Goal: Information Seeking & Learning: Learn about a topic

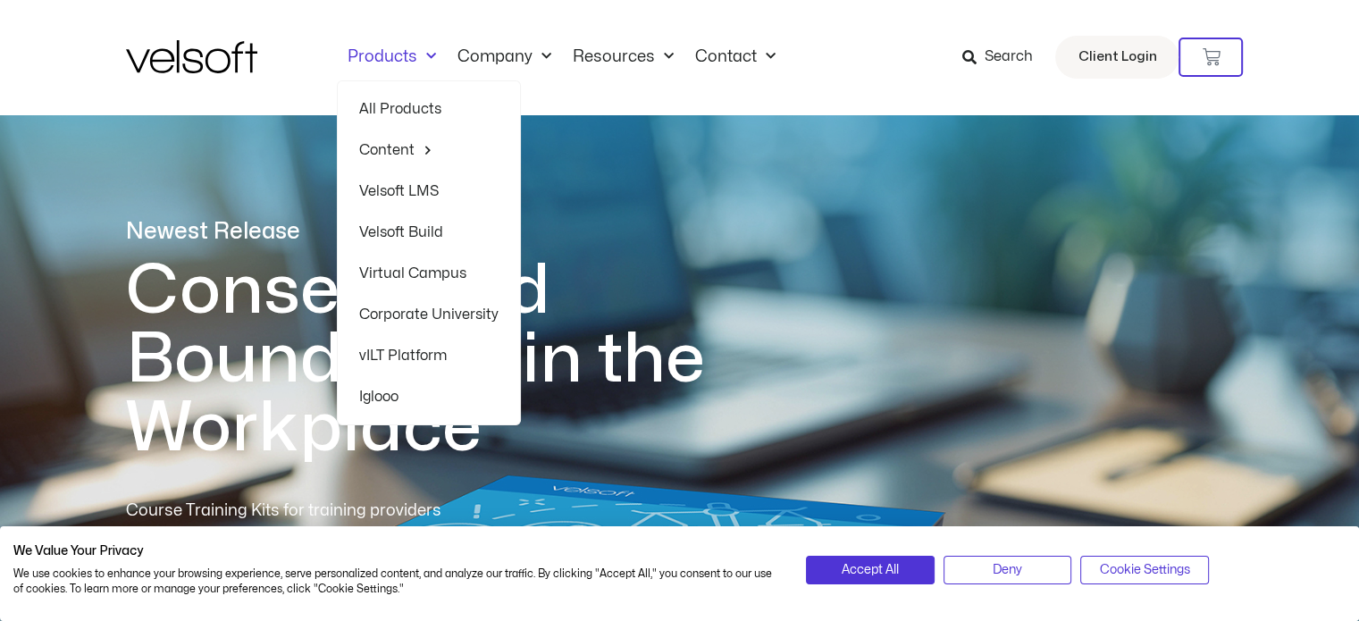
click at [386, 53] on link "Products" at bounding box center [392, 57] width 110 height 20
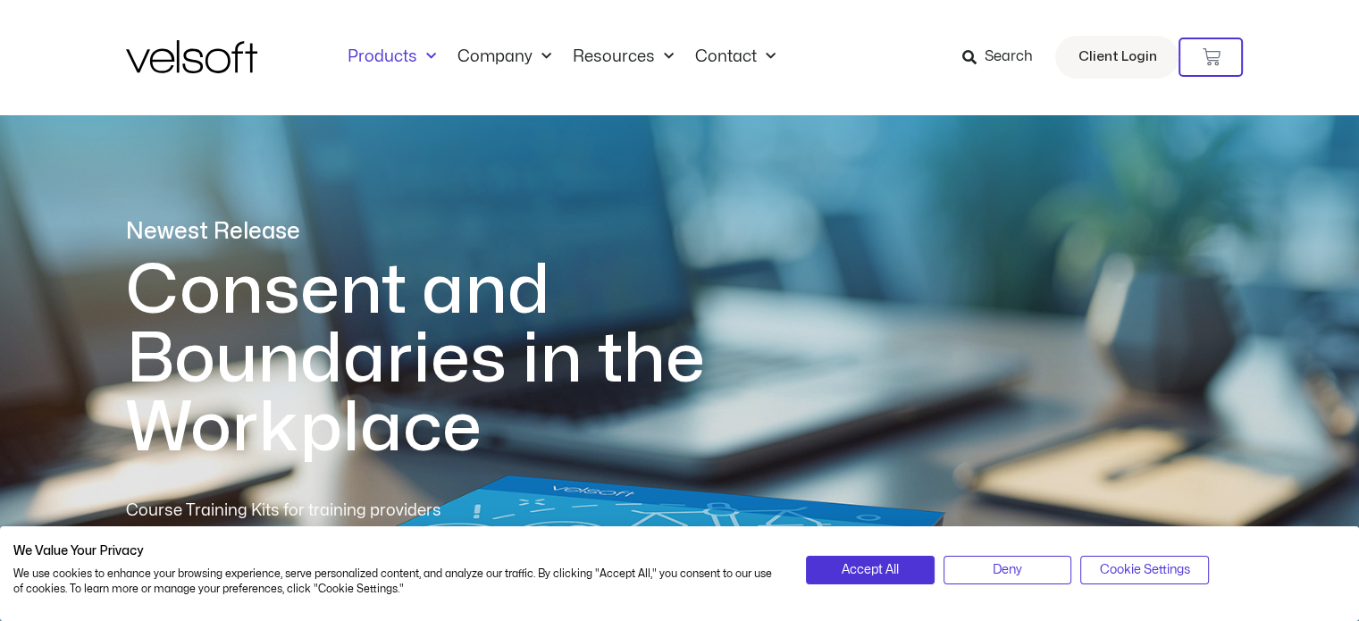
click at [386, 53] on link "Products" at bounding box center [392, 57] width 110 height 20
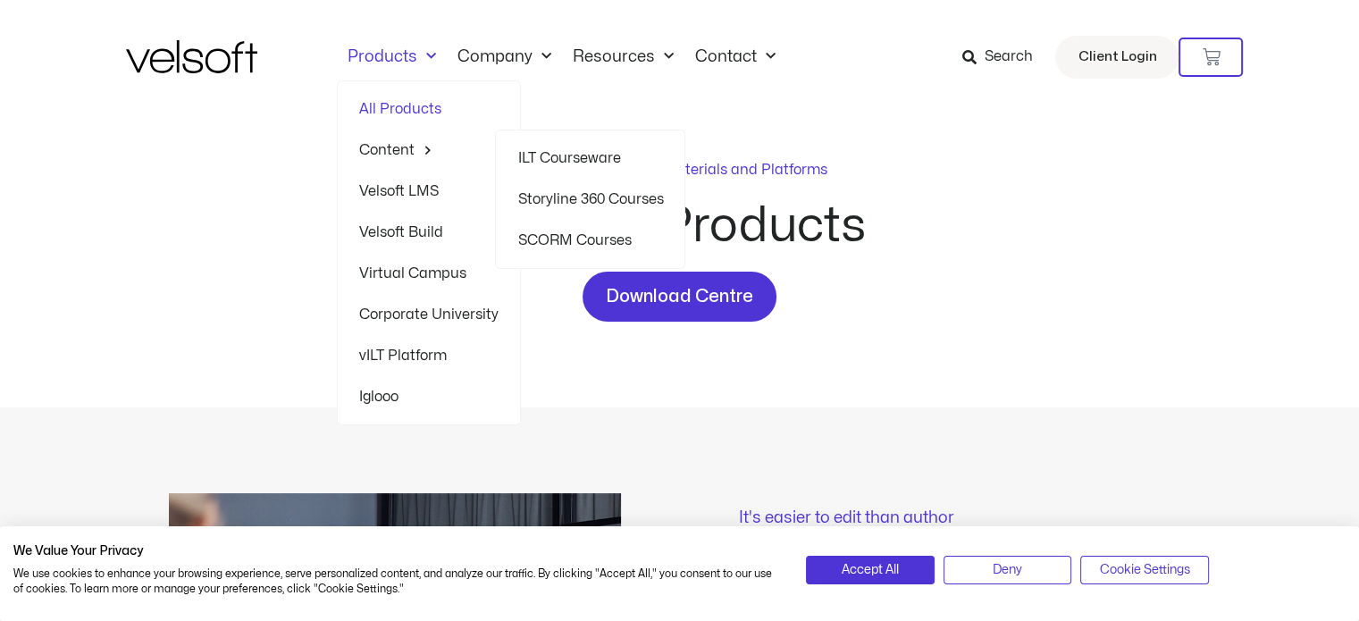
click at [391, 142] on link "Content" at bounding box center [428, 150] width 139 height 41
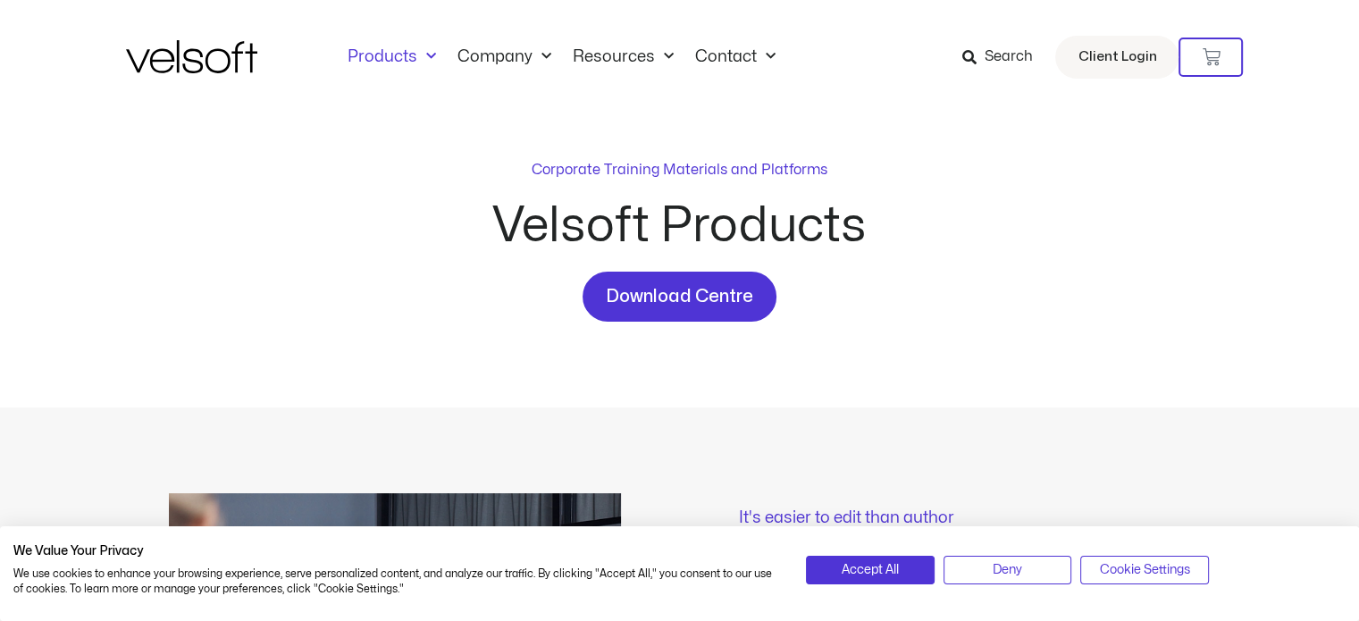
click at [391, 142] on div "Corporate Training Materials and Platforms Velsoft Products Download Centre" at bounding box center [680, 260] width 1108 height 293
click at [390, 55] on link "Products" at bounding box center [392, 57] width 110 height 20
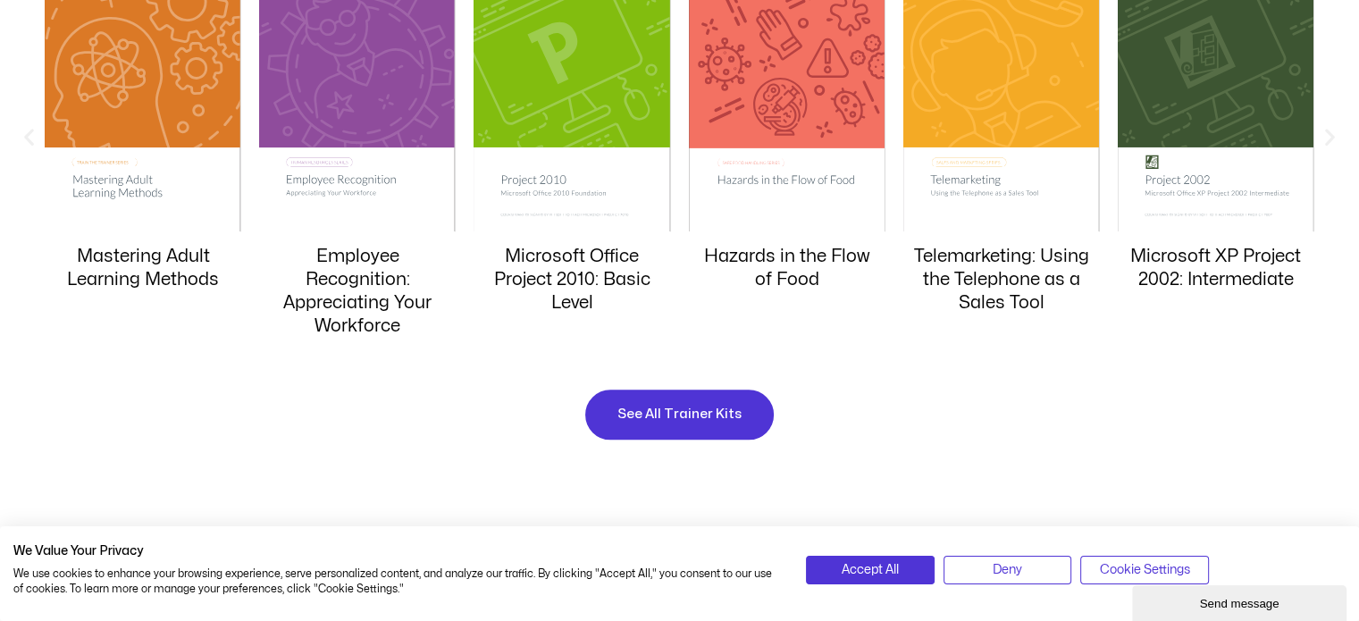
scroll to position [1865, 0]
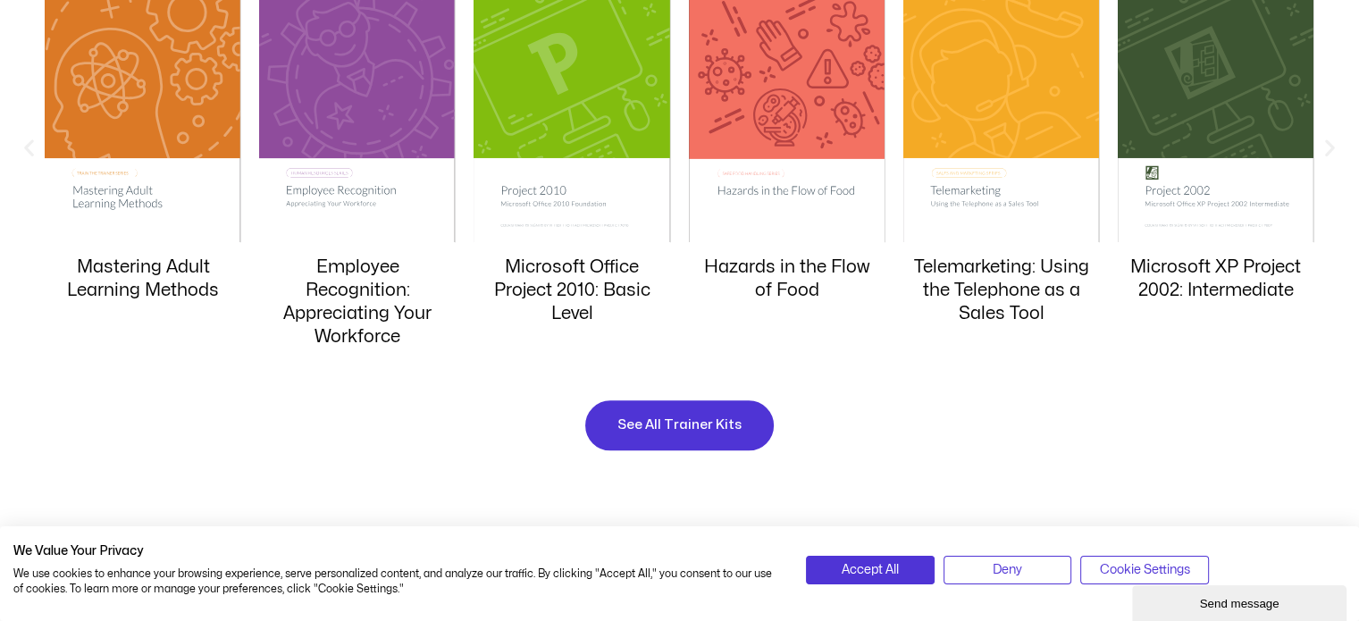
drag, startPoint x: 1365, startPoint y: 49, endPoint x: 1372, endPoint y: 172, distance: 123.5
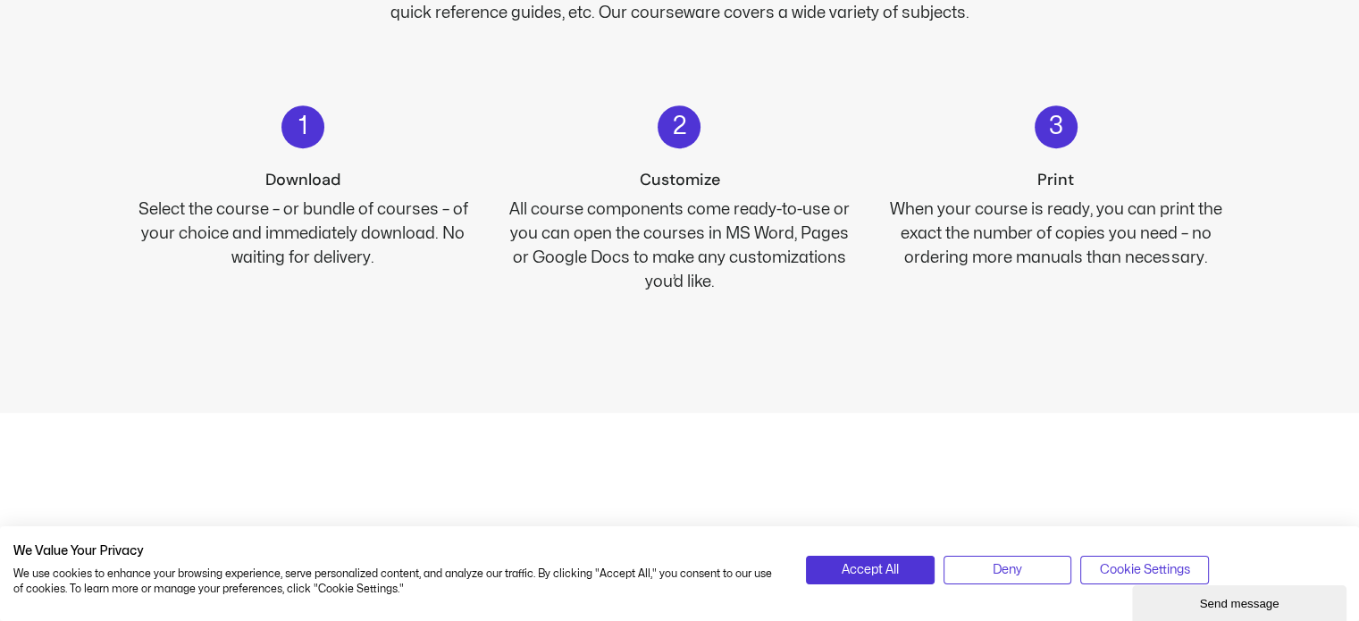
scroll to position [0, 0]
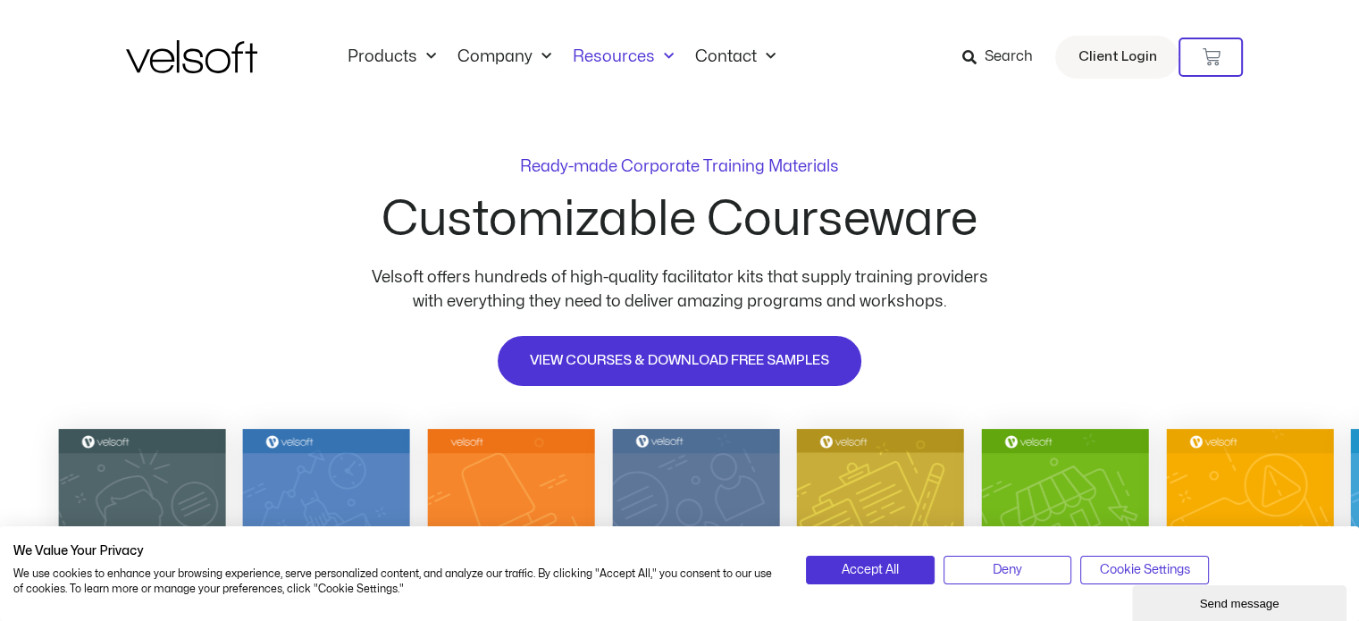
click at [608, 58] on link "Resources" at bounding box center [623, 57] width 122 height 20
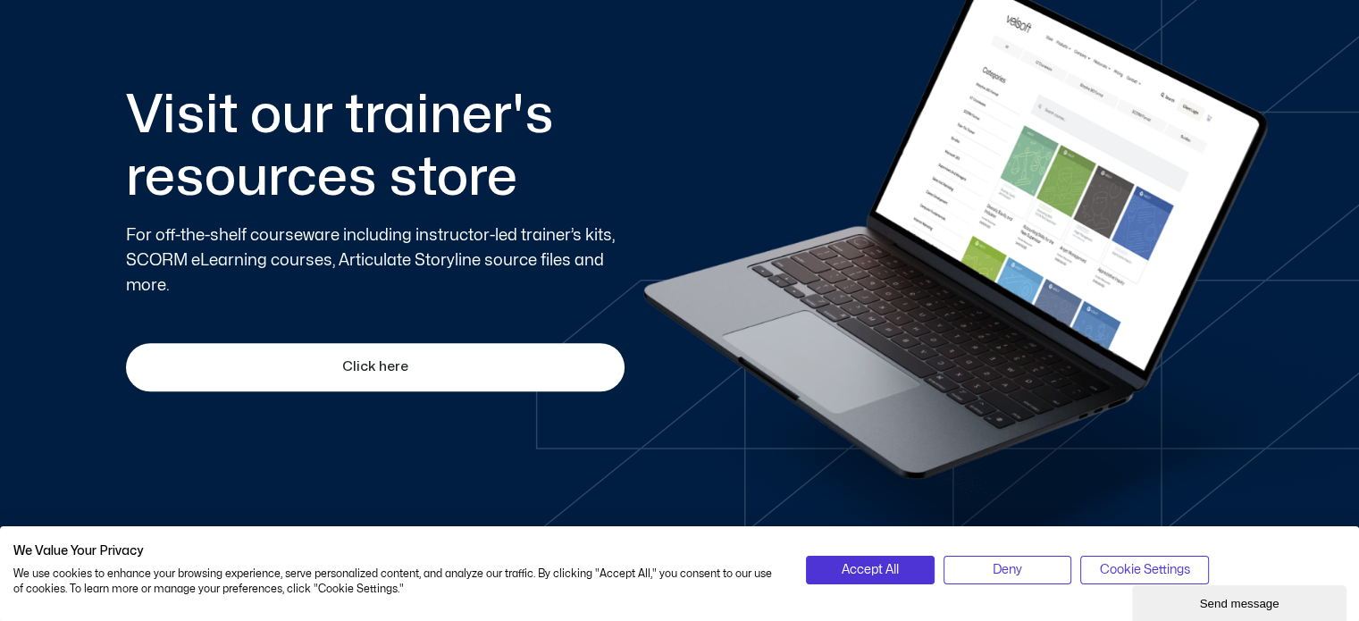
scroll to position [1088, 0]
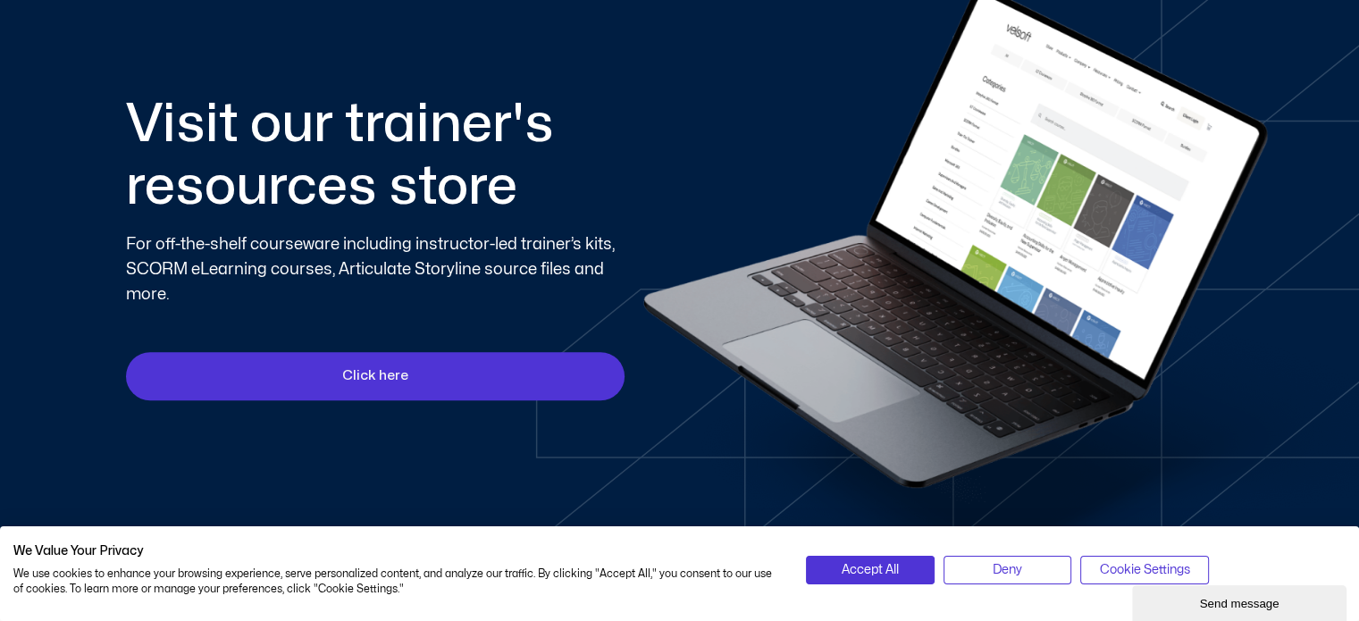
click at [474, 391] on link "Click here" at bounding box center [375, 376] width 499 height 48
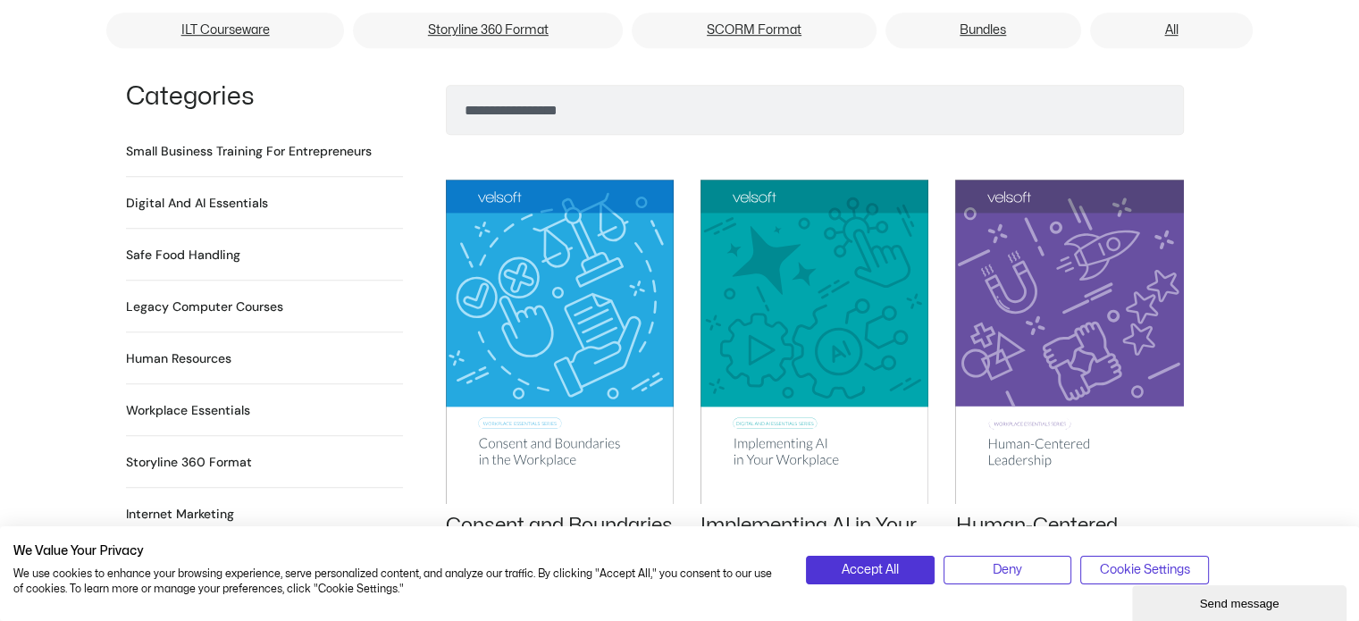
scroll to position [1197, 0]
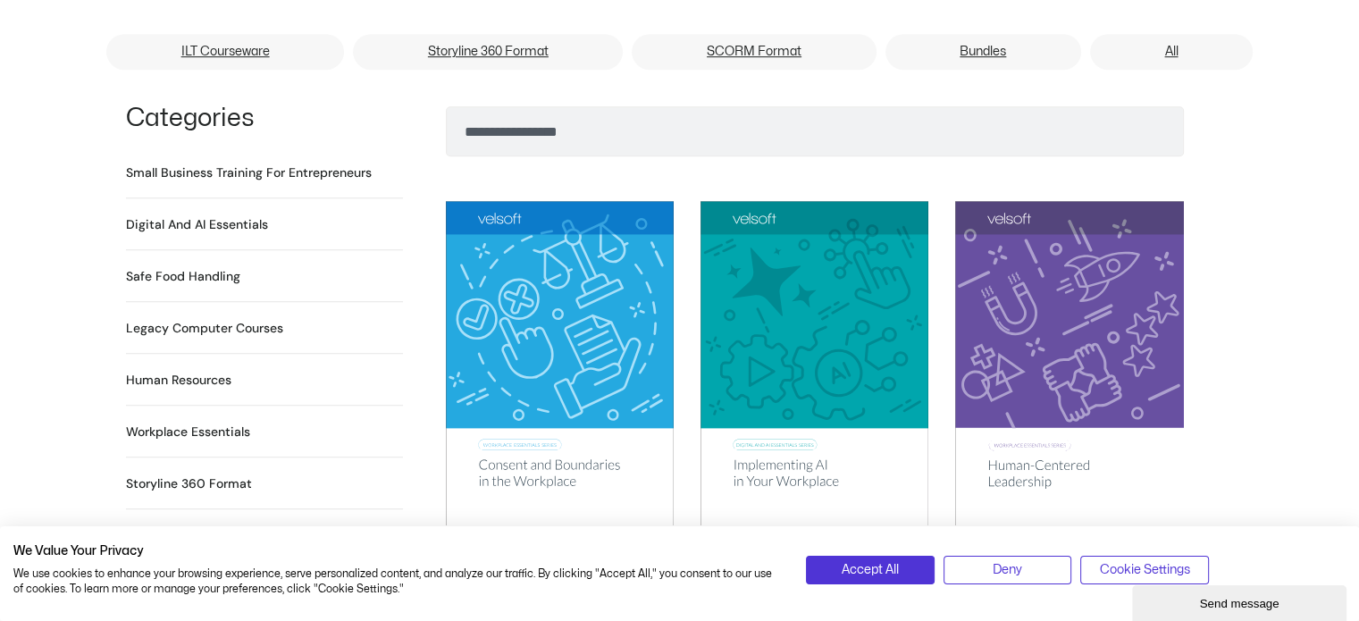
drag, startPoint x: 1365, startPoint y: 40, endPoint x: 1339, endPoint y: 117, distance: 81.1
click at [229, 215] on h2 "Digital and AI Essentials 23 Products" at bounding box center [197, 224] width 142 height 19
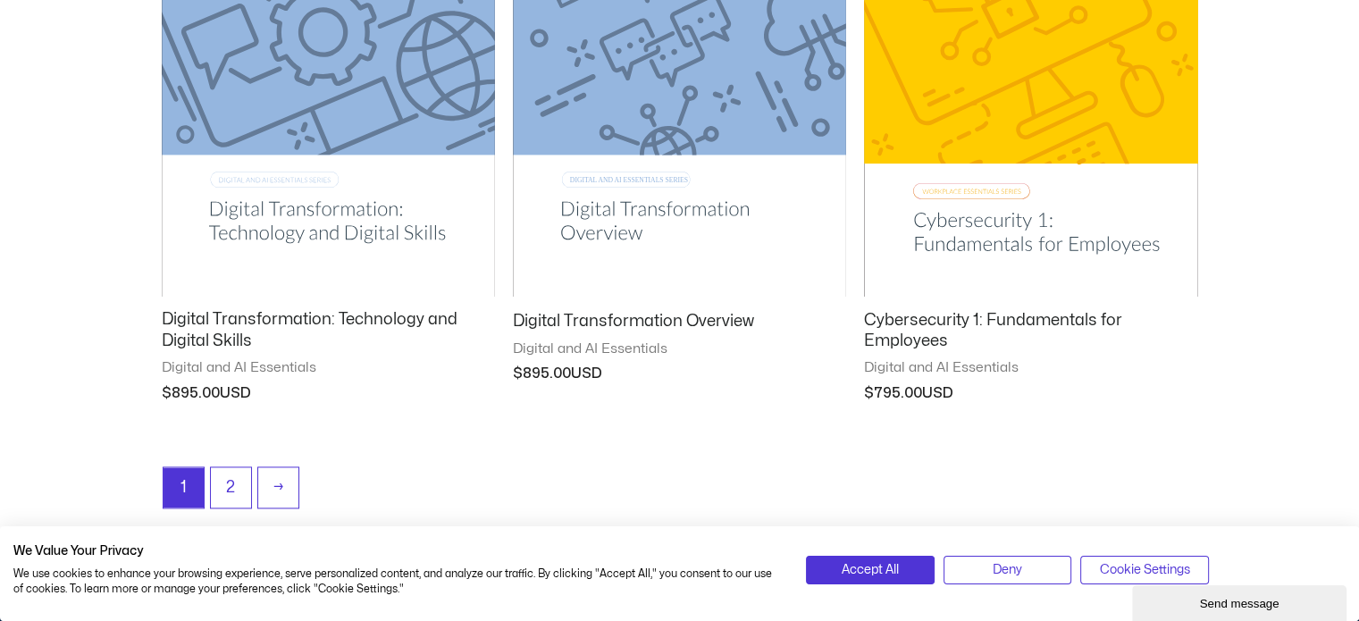
scroll to position [2416, 0]
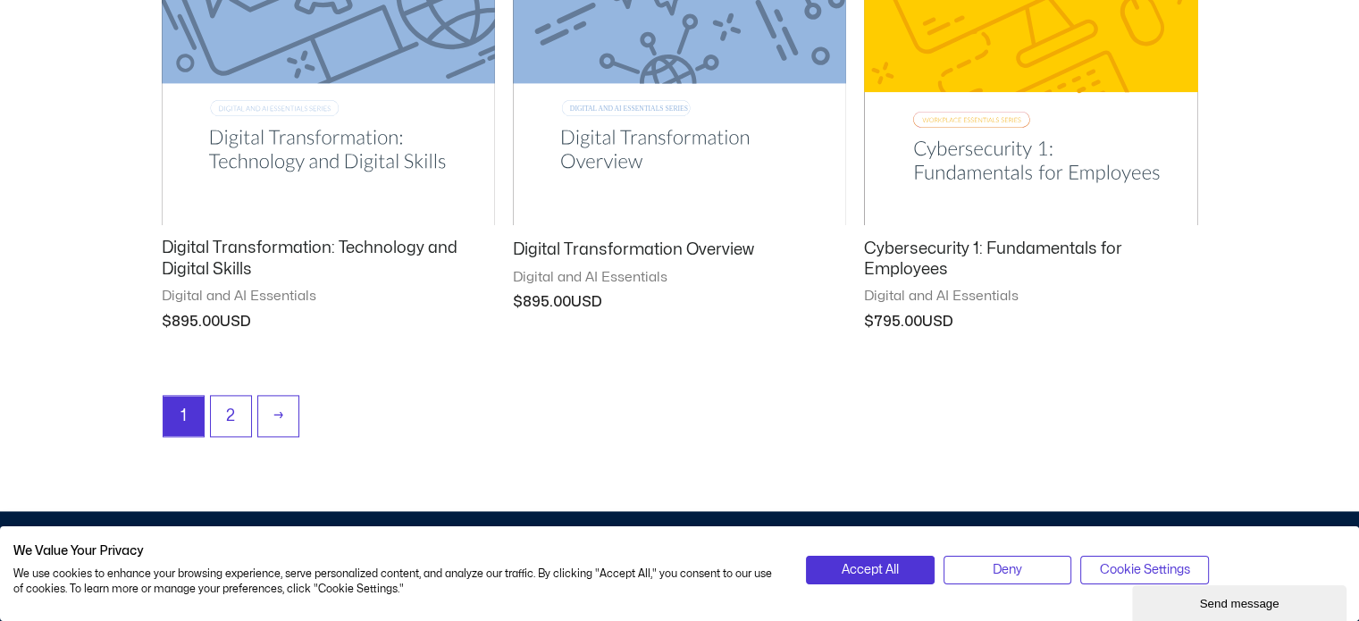
drag, startPoint x: 1364, startPoint y: 47, endPoint x: 1372, endPoint y: 435, distance: 387.9
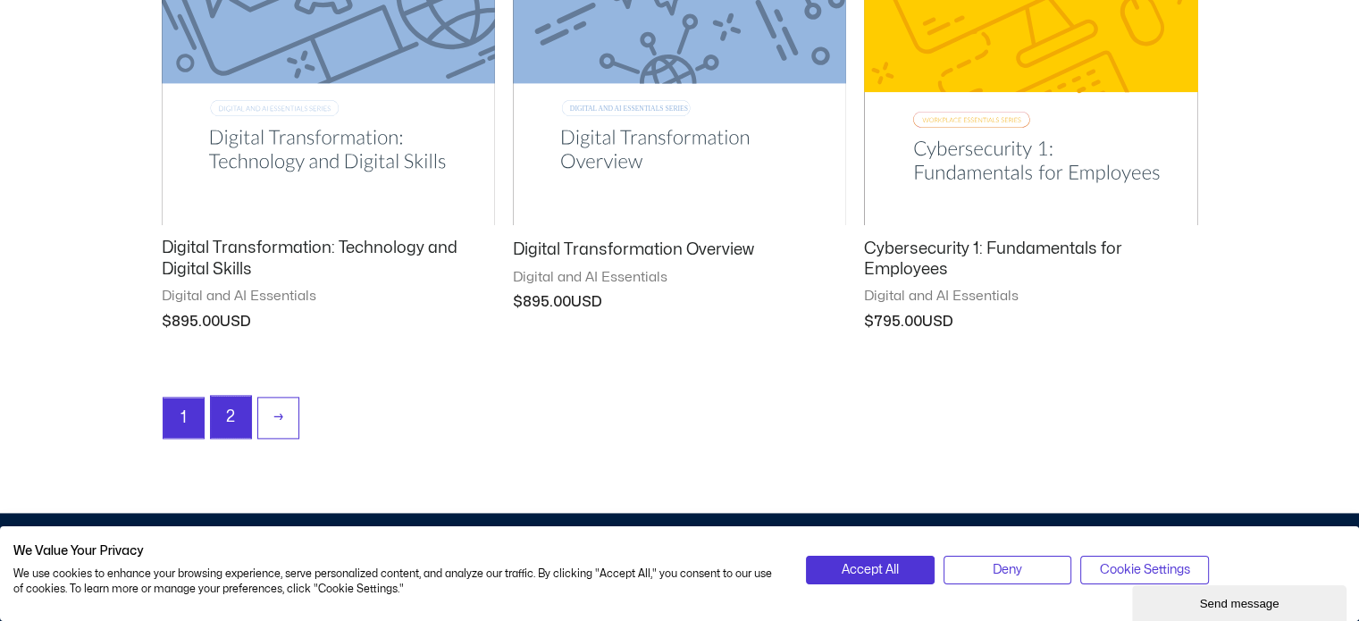
click at [232, 431] on link "2" at bounding box center [231, 417] width 40 height 42
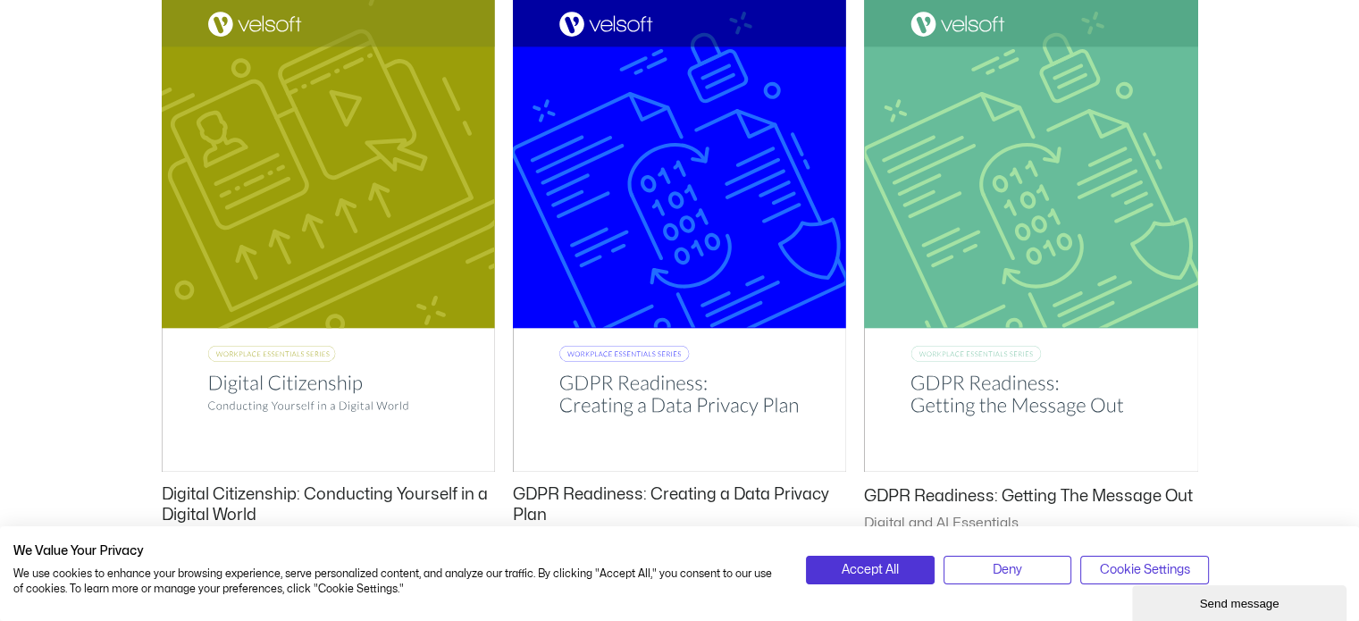
scroll to position [358, 0]
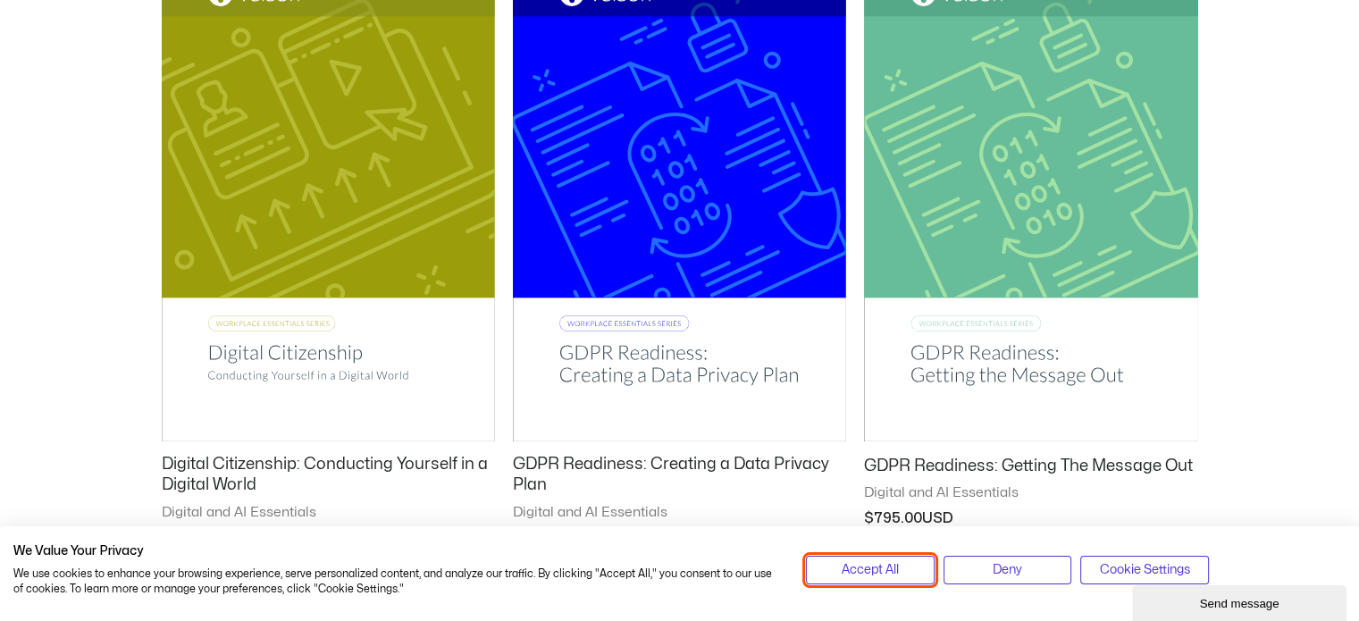
click at [849, 575] on span "Accept All" at bounding box center [870, 570] width 57 height 20
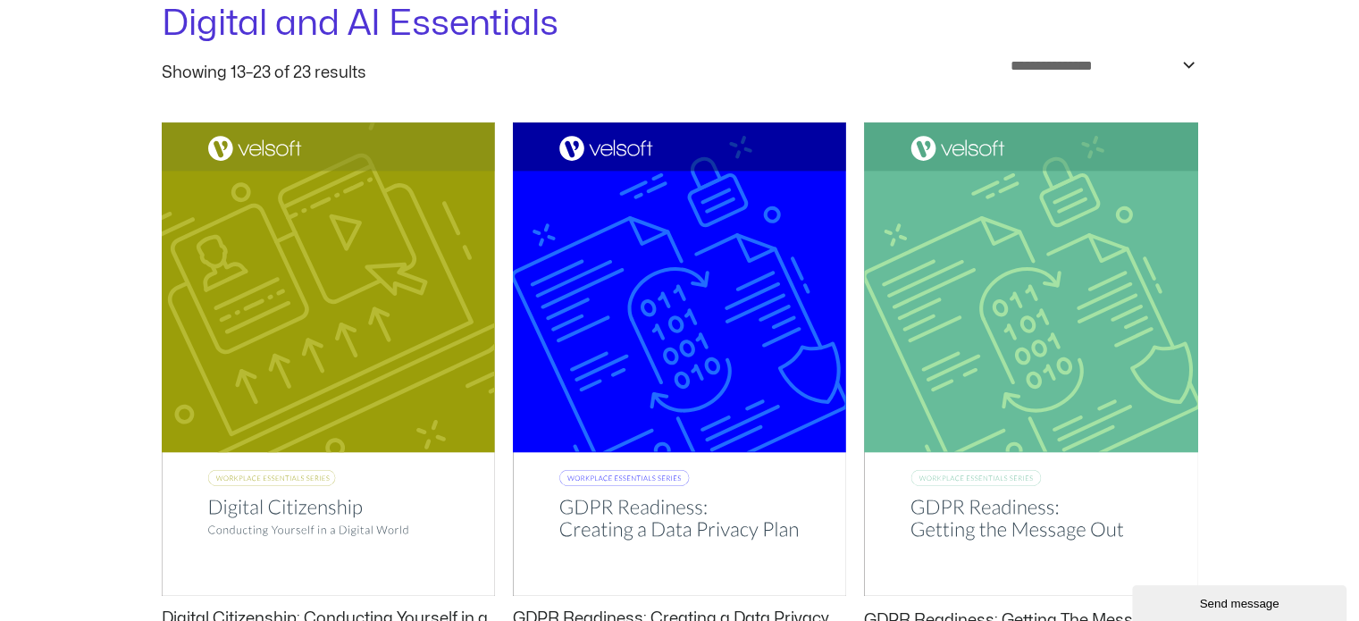
scroll to position [0, 0]
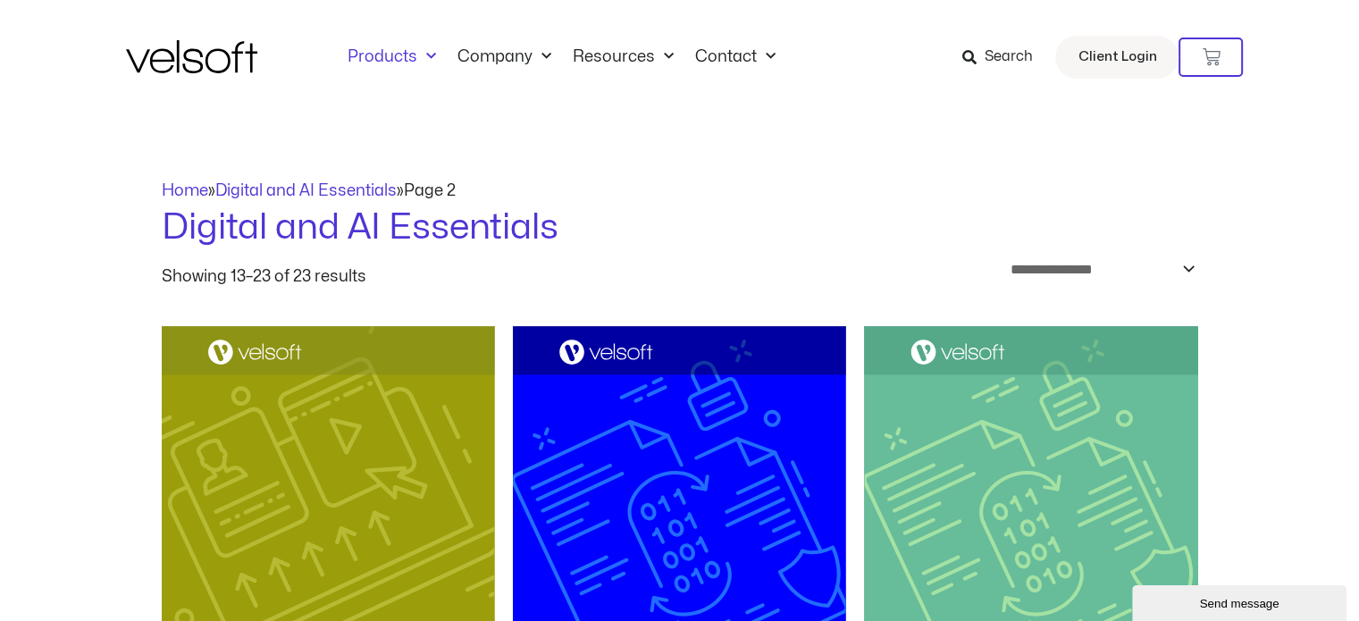
click at [388, 59] on link "Products" at bounding box center [392, 57] width 110 height 20
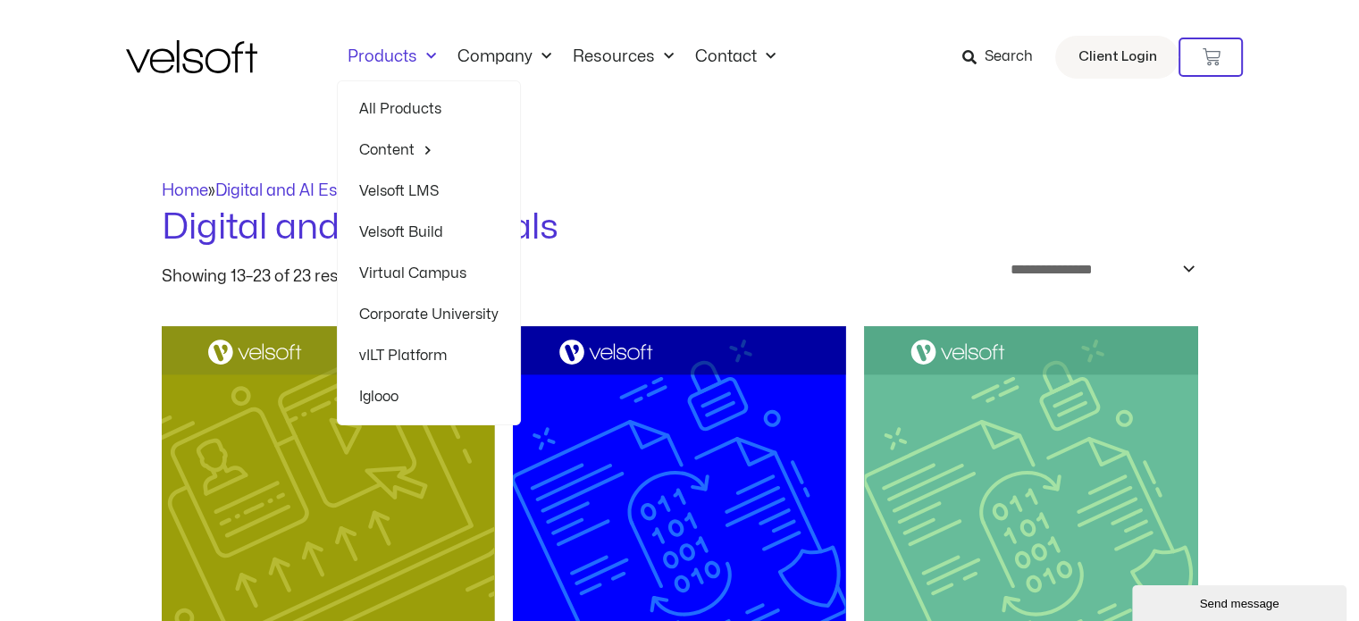
click at [396, 189] on link "Velsoft LMS" at bounding box center [428, 191] width 139 height 41
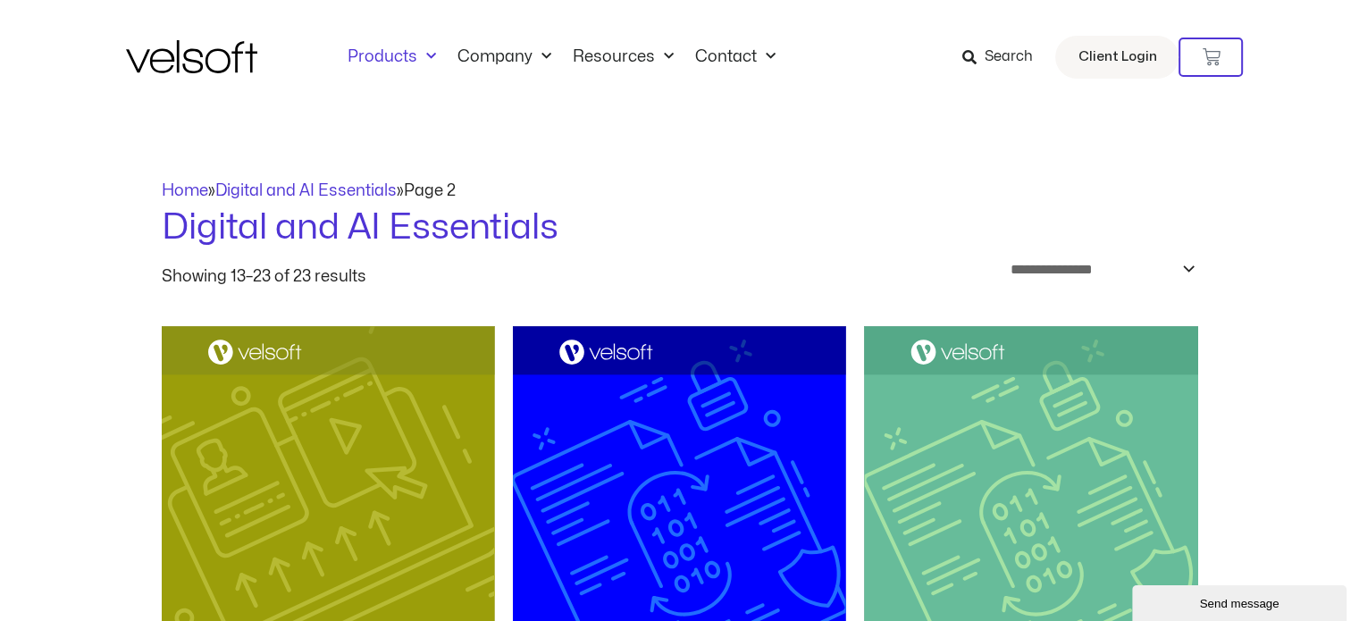
click at [377, 63] on link "Products" at bounding box center [392, 57] width 110 height 20
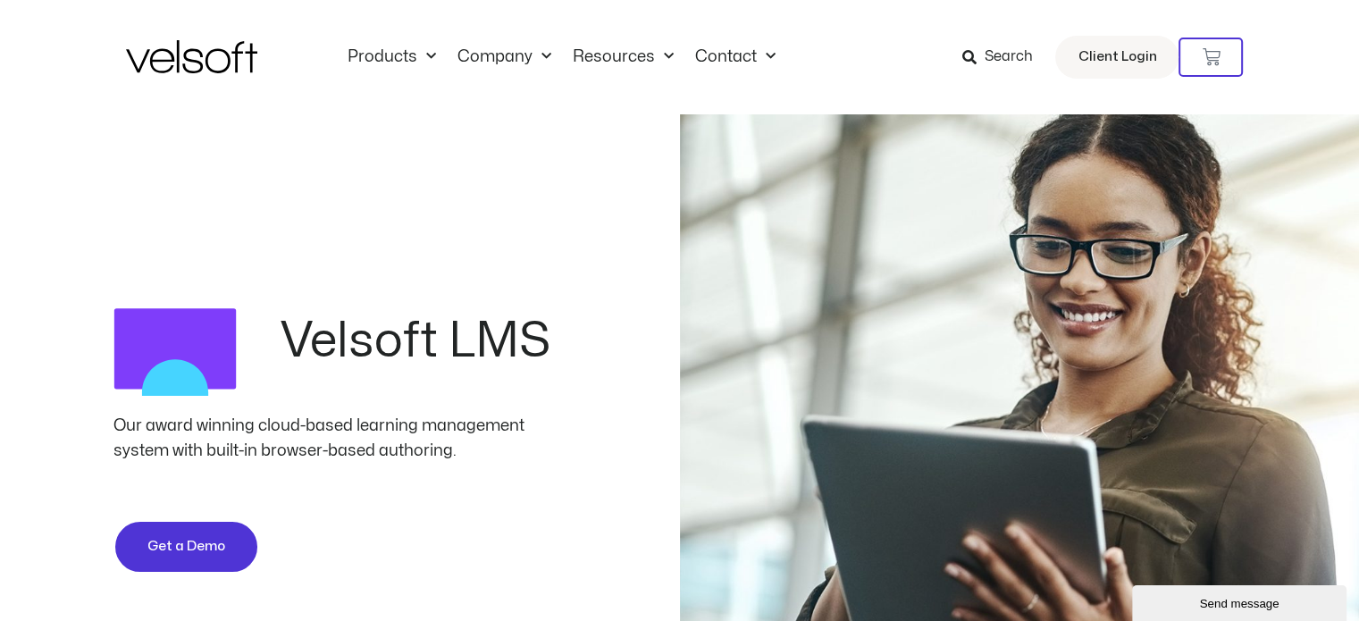
click at [382, 44] on div "Products All Products Content ILT Courseware Storyline 360 Courses SCORM Course…" at bounding box center [680, 57] width 1108 height 114
click at [382, 58] on link "Products" at bounding box center [392, 57] width 110 height 20
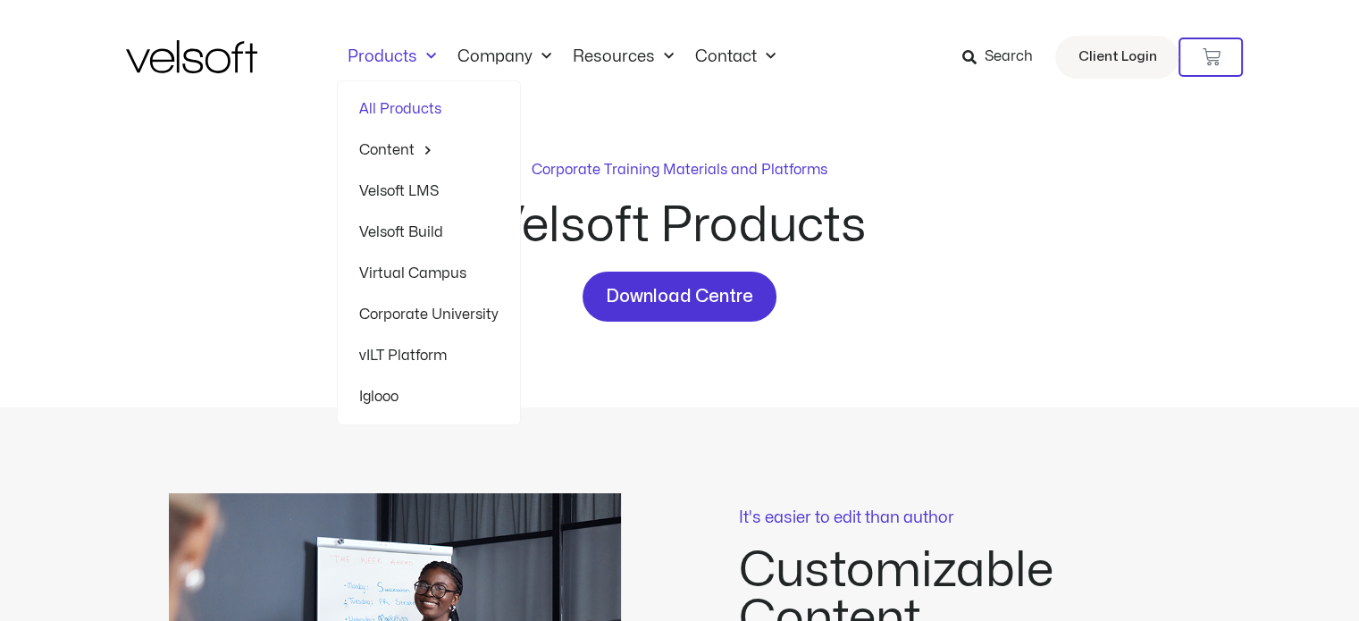
click at [798, 135] on div "Corporate Training Materials and Platforms Velsoft Products Download Centre" at bounding box center [680, 260] width 1108 height 293
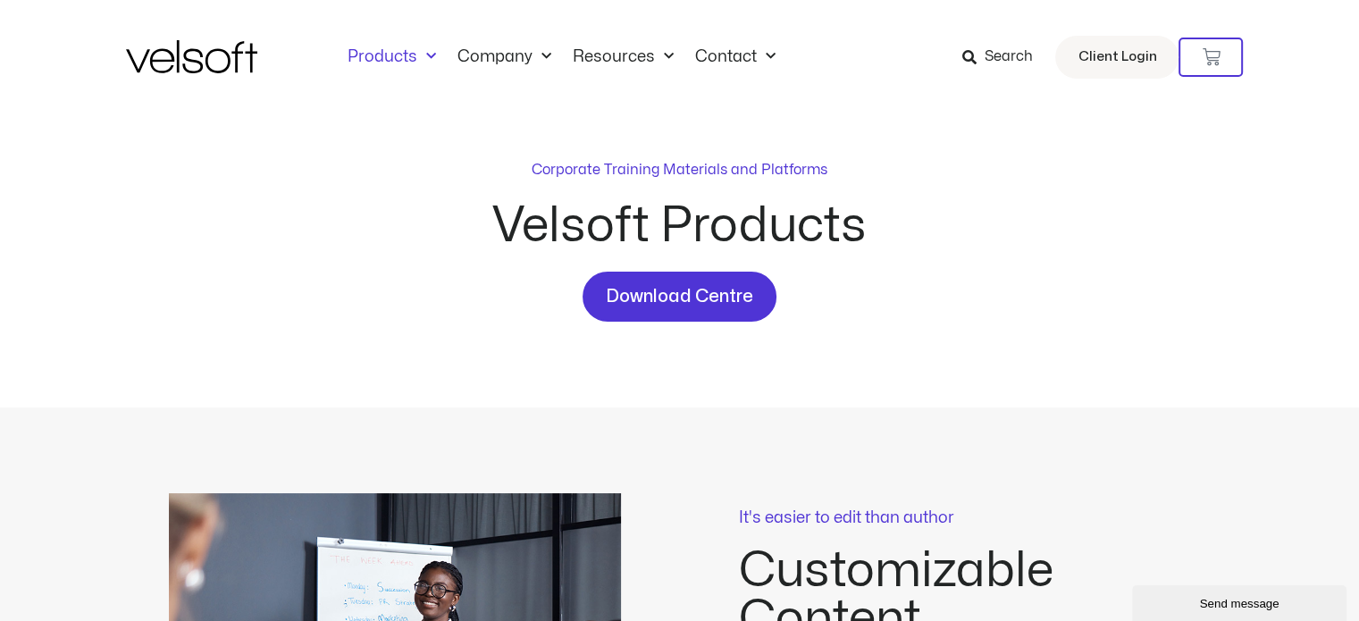
click at [1048, 212] on div "Corporate Training Materials and Platforms Velsoft Products Download Centre" at bounding box center [680, 240] width 1108 height 163
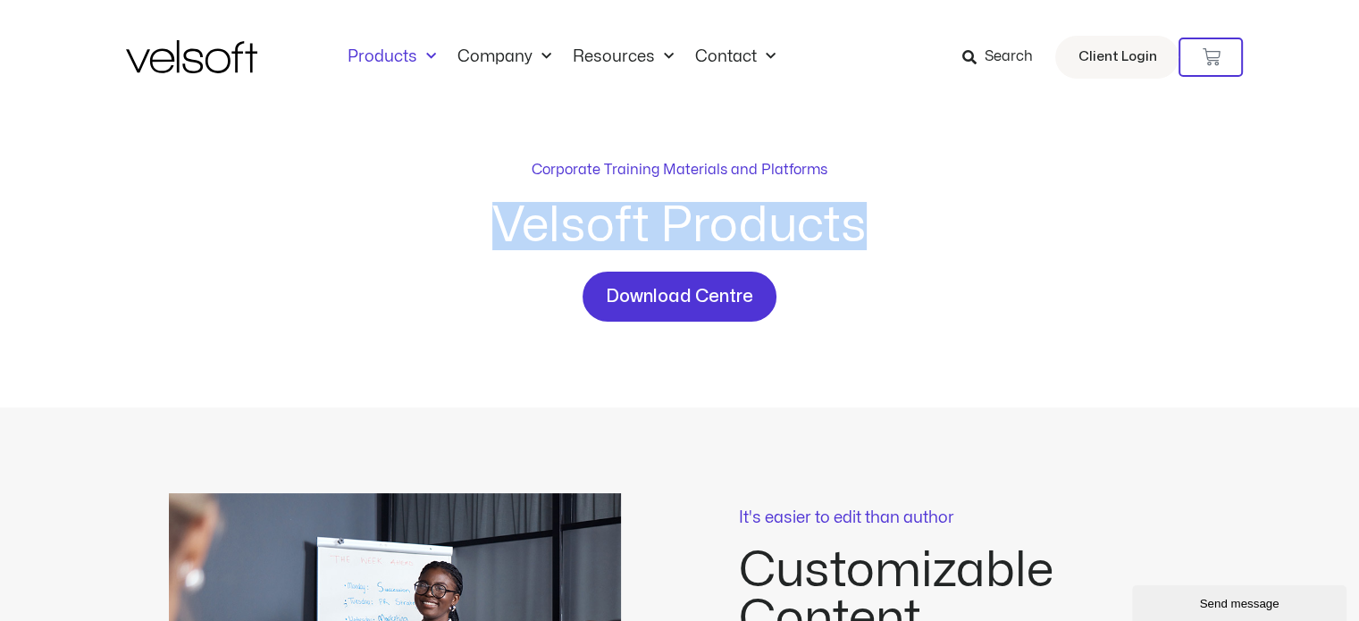
drag, startPoint x: 872, startPoint y: 239, endPoint x: 499, endPoint y: 228, distance: 373.7
click at [499, 228] on h2 "Velsoft Products" at bounding box center [679, 226] width 643 height 48
click at [418, 239] on h2 "Velsoft Products" at bounding box center [679, 226] width 643 height 48
drag, startPoint x: 486, startPoint y: 217, endPoint x: 878, endPoint y: 234, distance: 392.7
click at [878, 234] on h2 "Velsoft Products" at bounding box center [679, 226] width 643 height 48
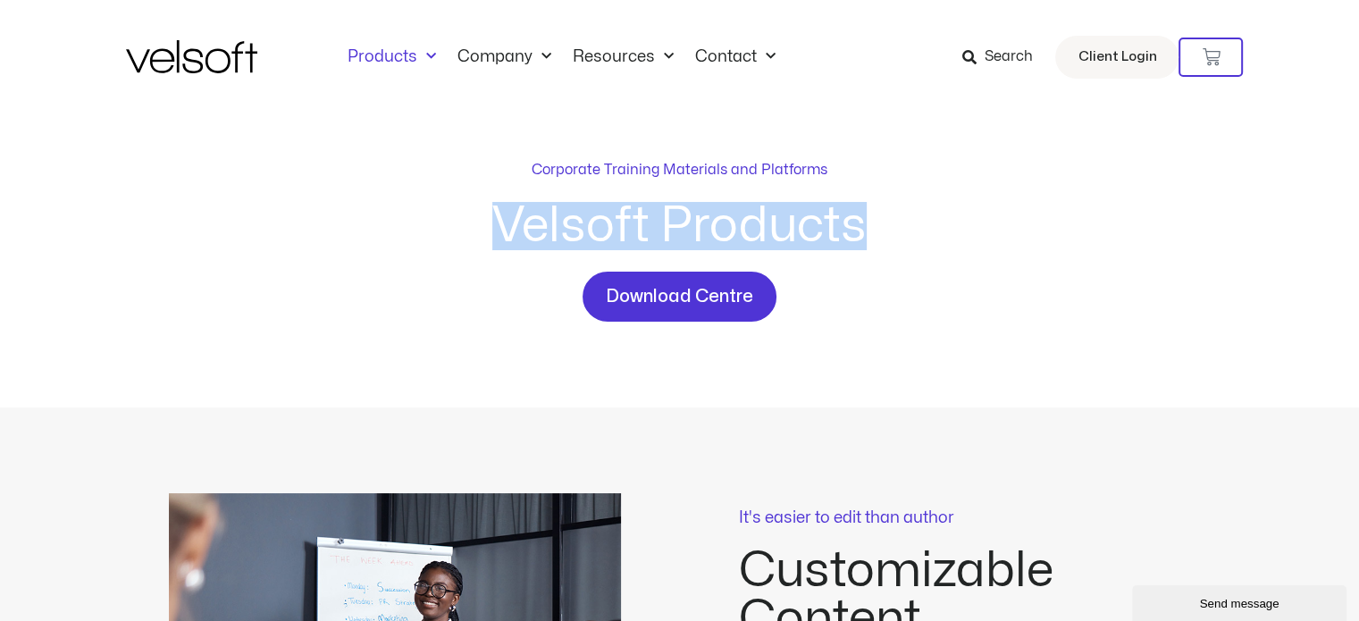
click at [878, 234] on h2 "Velsoft Products" at bounding box center [679, 226] width 643 height 48
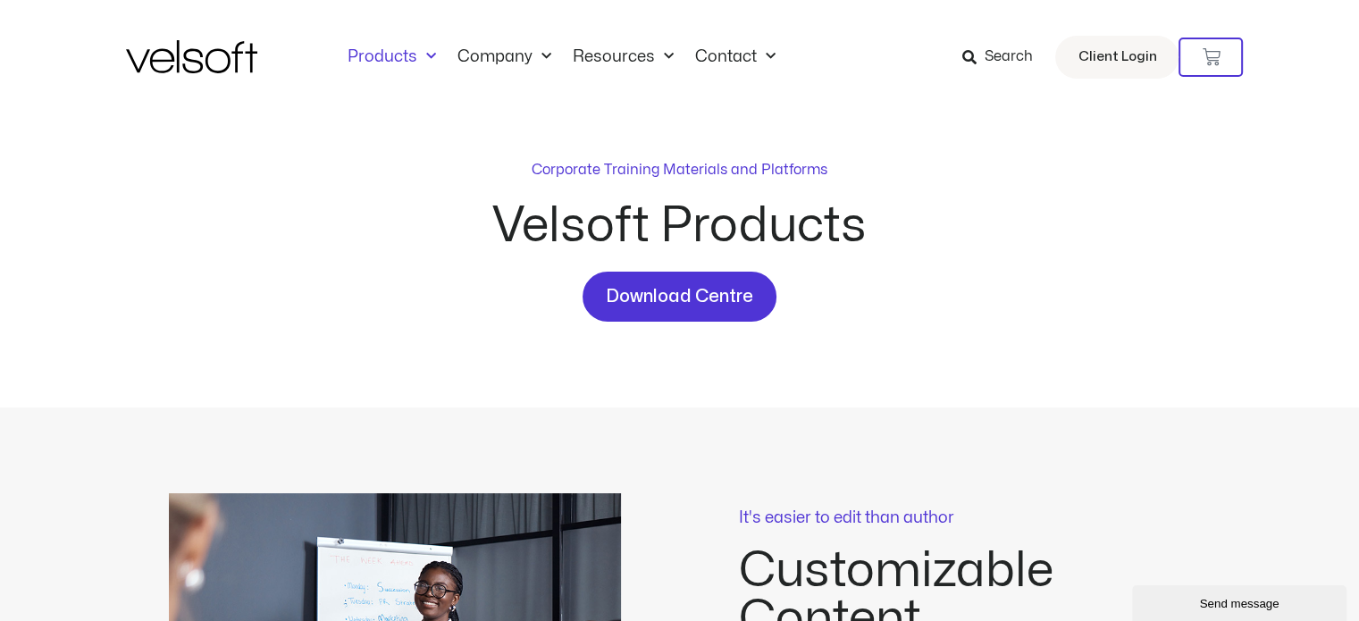
click at [1344, 164] on div "Corporate Training Materials and Platforms Velsoft Products Download Centre" at bounding box center [679, 260] width 1359 height 293
